Goal: Navigation & Orientation: Go to known website

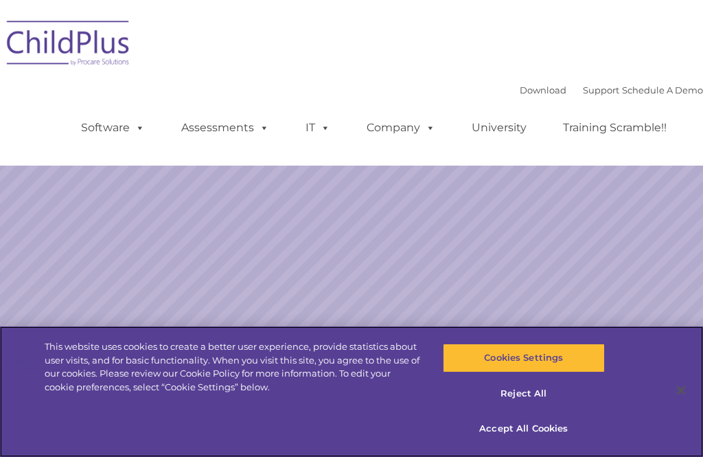
select select "MEDIUM"
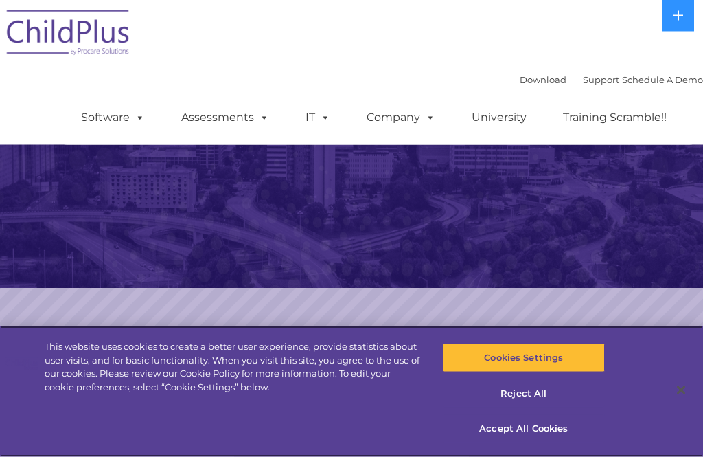
scroll to position [155, 0]
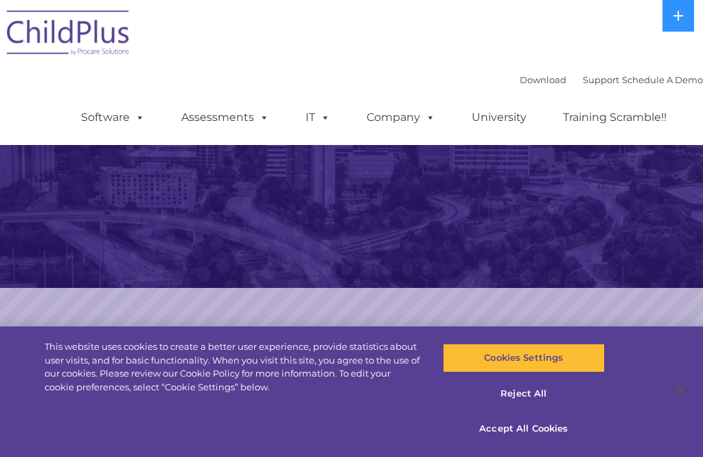
click at [49, 172] on img at bounding box center [351, 66] width 703 height 442
click at [50, 63] on img at bounding box center [68, 35] width 137 height 69
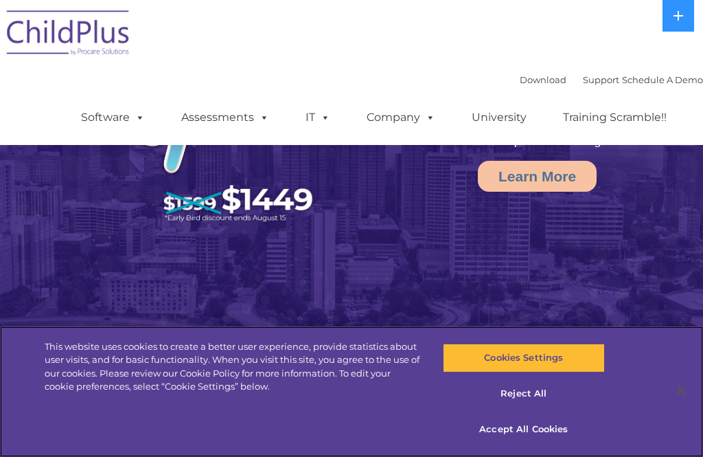
select select "MEDIUM"
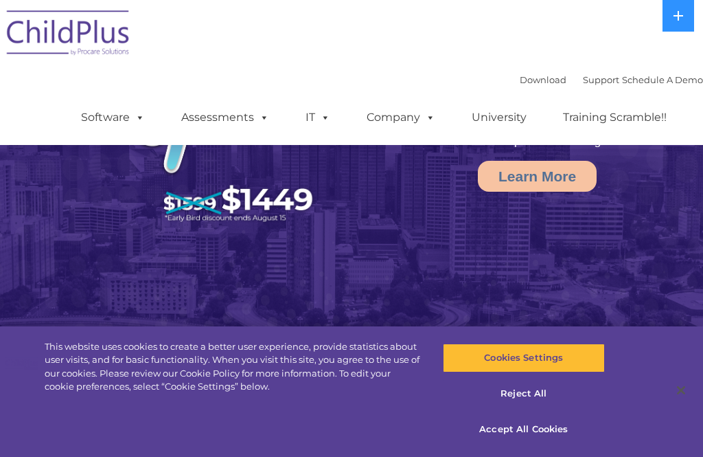
click at [54, 59] on img at bounding box center [68, 35] width 137 height 69
click at [54, 16] on img at bounding box center [68, 35] width 137 height 69
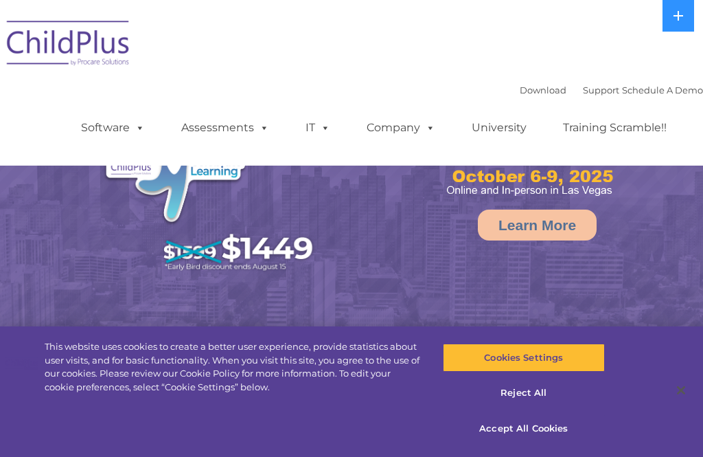
select select "MEDIUM"
